Goal: Task Accomplishment & Management: Use online tool/utility

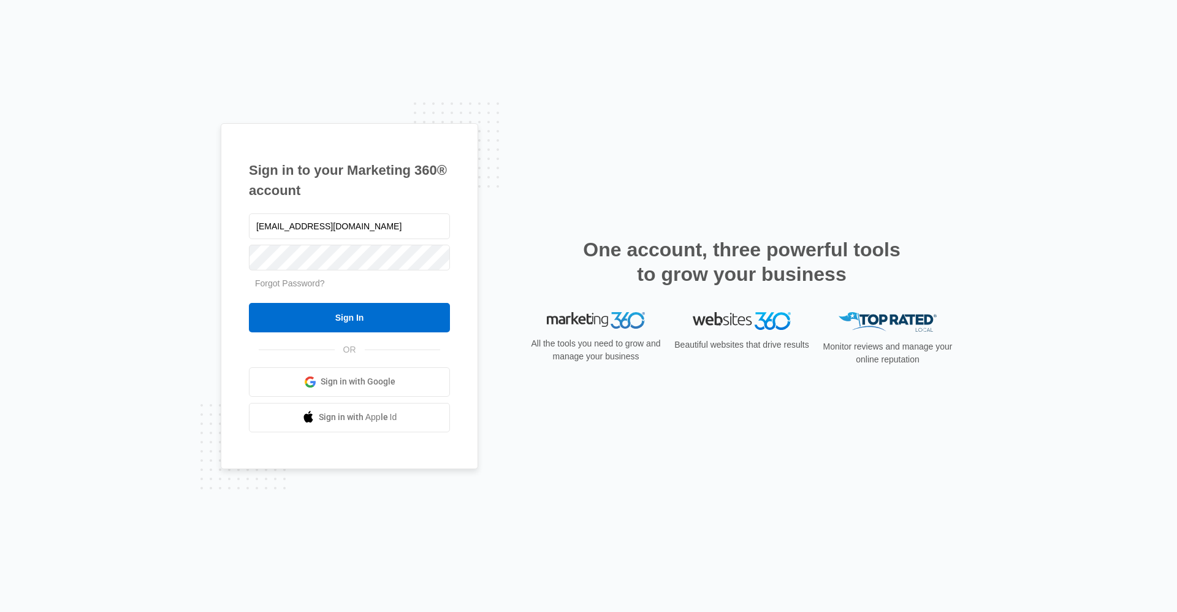
click at [427, 315] on input "Sign In" at bounding box center [349, 317] width 201 height 29
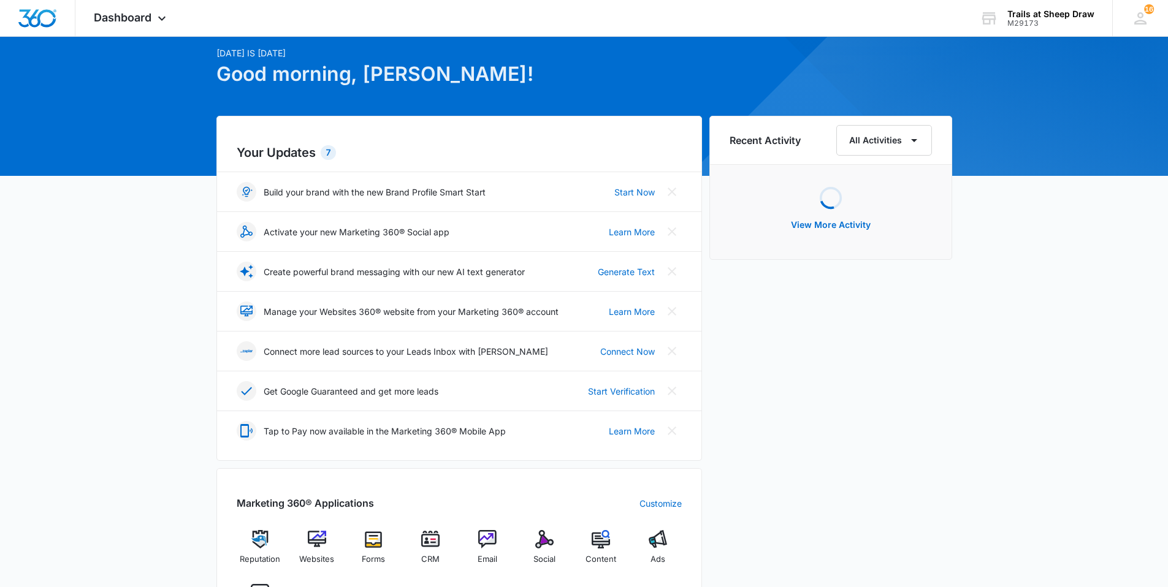
scroll to position [184, 0]
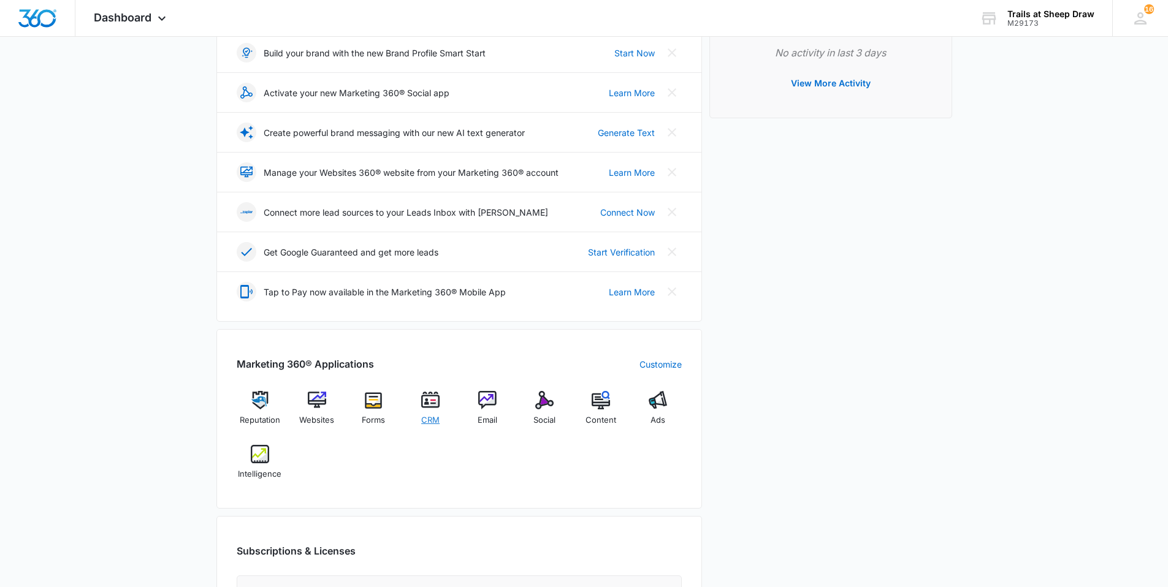
click at [438, 406] on img at bounding box center [430, 400] width 18 height 18
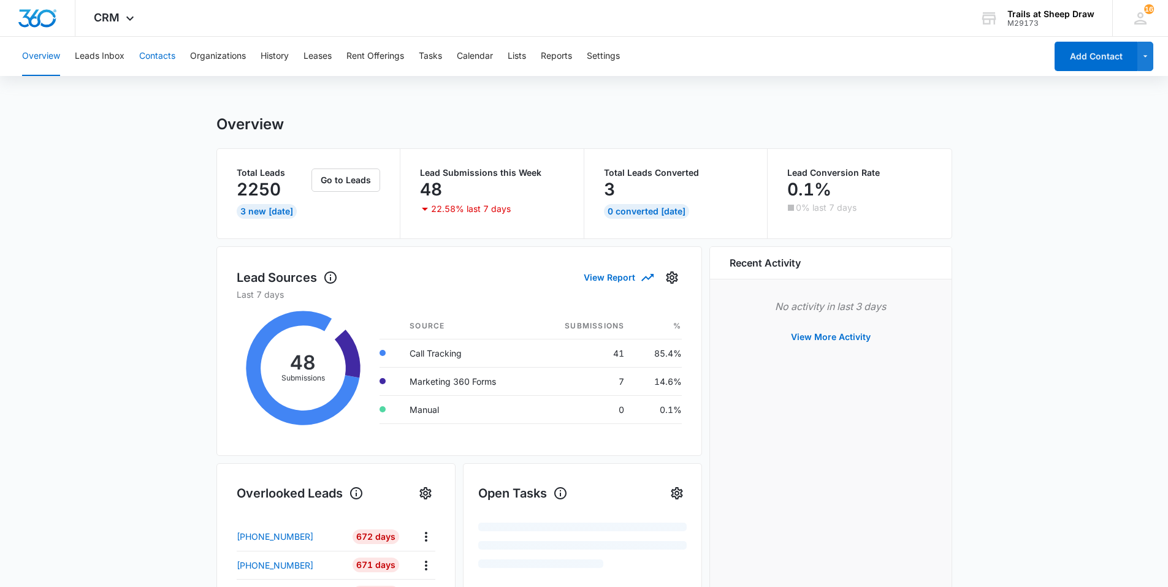
click at [154, 57] on button "Contacts" at bounding box center [157, 56] width 36 height 39
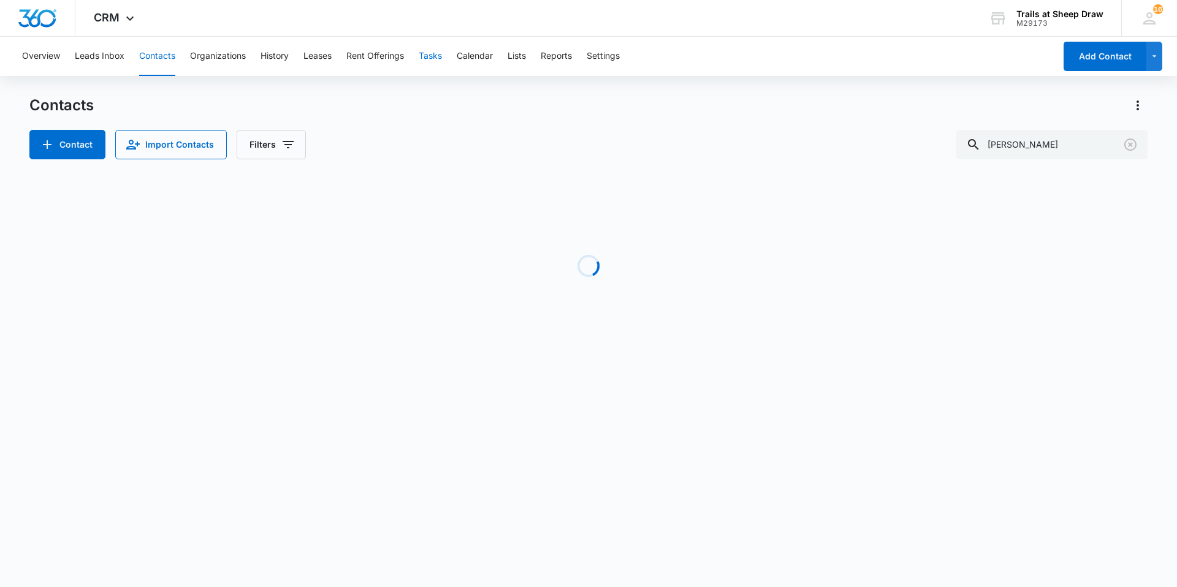
click at [428, 57] on button "Tasks" at bounding box center [430, 56] width 23 height 39
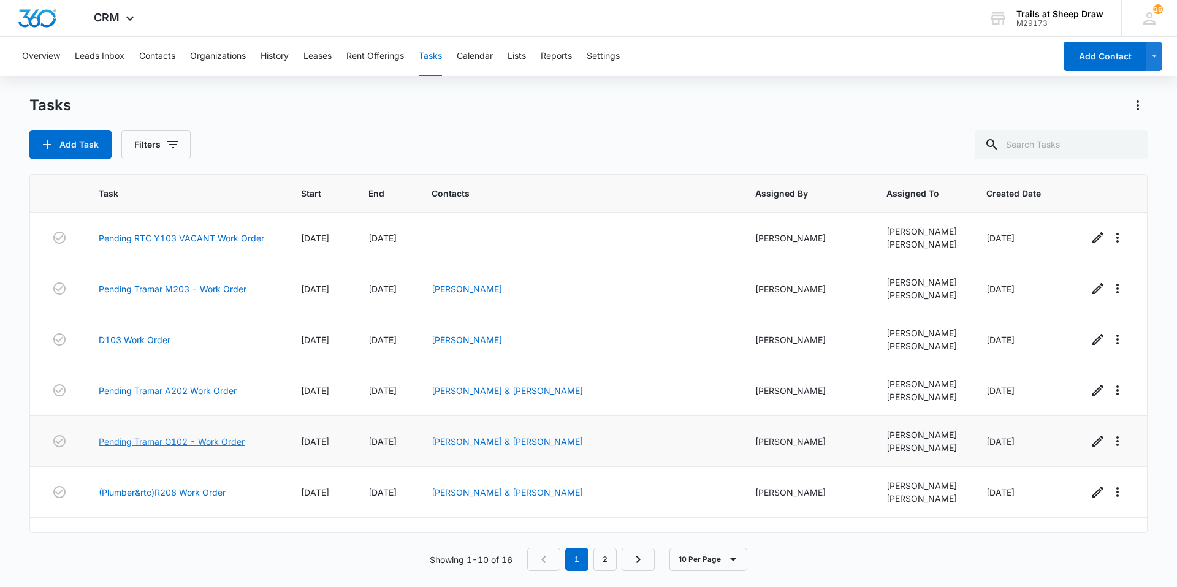
click at [188, 439] on link "Pending Tramar G102 - Work Order" at bounding box center [172, 441] width 146 height 13
